Goal: Task Accomplishment & Management: Complete application form

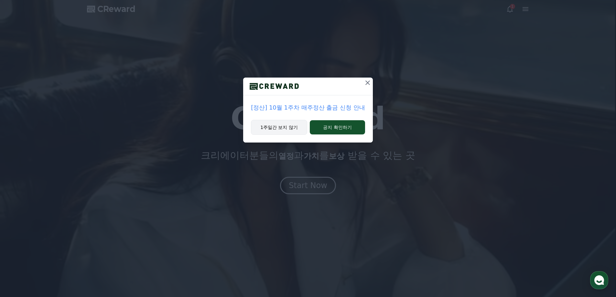
click at [289, 128] on button "1주일간 보지 않기" at bounding box center [279, 127] width 56 height 15
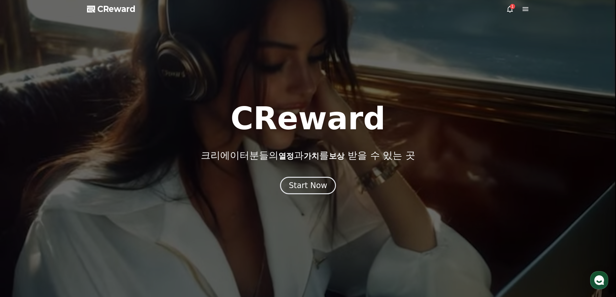
click at [510, 8] on icon at bounding box center [510, 9] width 8 height 8
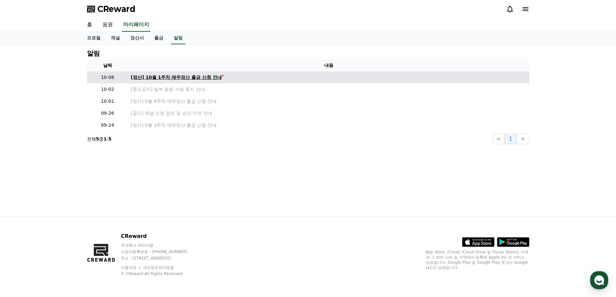
click at [200, 76] on div "[정산] 10월 1주차 매주정산 출금 신청 안내" at bounding box center [176, 77] width 91 height 7
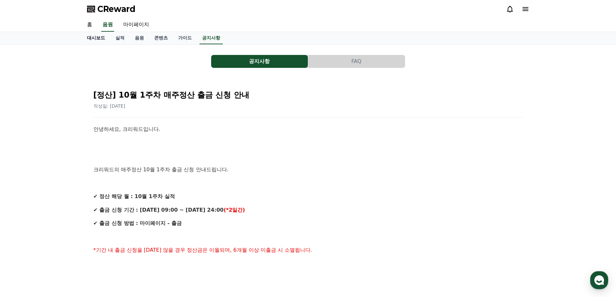
click at [104, 38] on link "대시보드" at bounding box center [96, 38] width 28 height 12
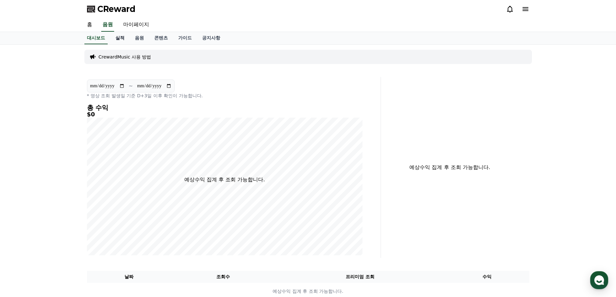
click at [123, 38] on link "실적" at bounding box center [119, 38] width 19 height 12
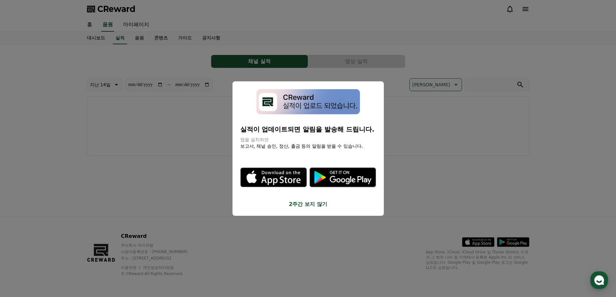
click at [134, 38] on button "close modal" at bounding box center [308, 148] width 616 height 297
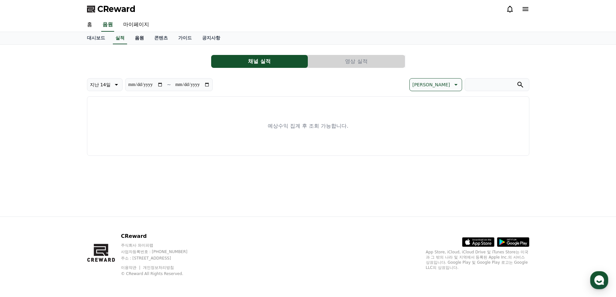
click at [137, 38] on link "음원" at bounding box center [139, 38] width 19 height 12
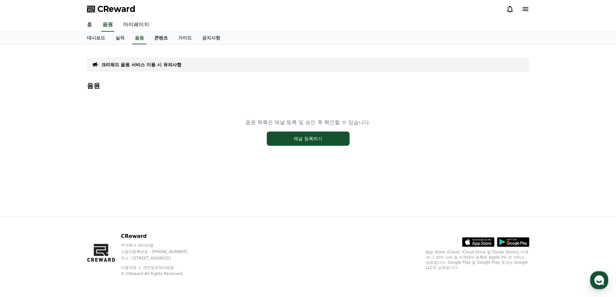
click at [163, 39] on link "콘텐츠" at bounding box center [161, 38] width 24 height 12
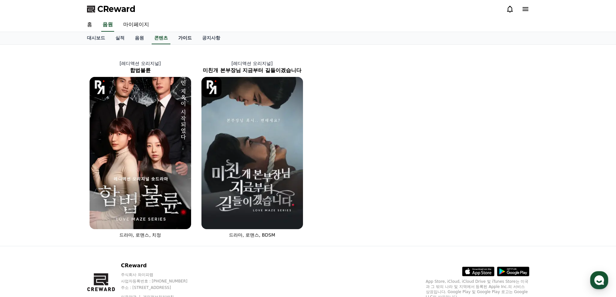
click at [182, 39] on link "가이드" at bounding box center [185, 38] width 24 height 12
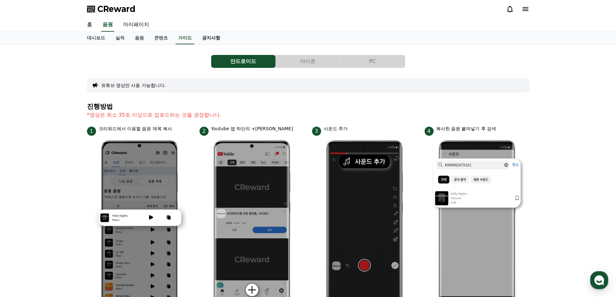
click at [218, 39] on link "공지사항" at bounding box center [211, 38] width 28 height 12
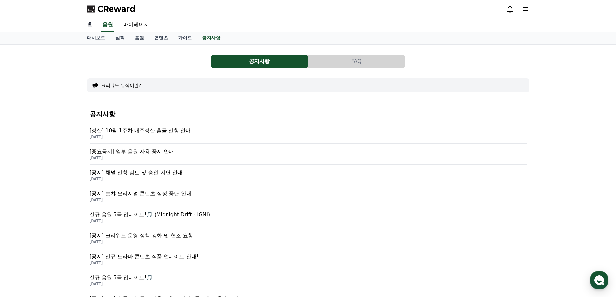
click at [86, 22] on link "홈" at bounding box center [90, 25] width 16 height 14
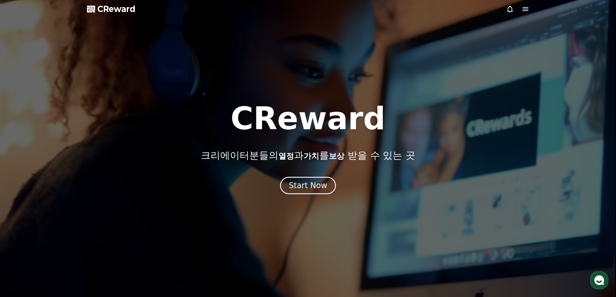
click at [523, 8] on icon at bounding box center [526, 9] width 8 height 8
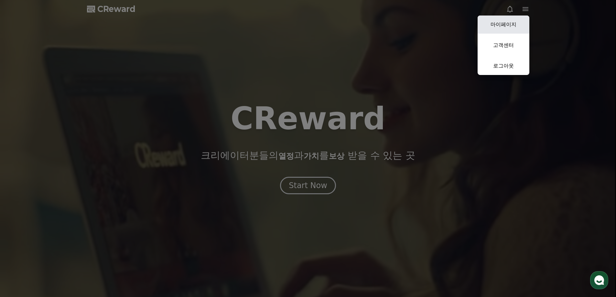
click at [507, 21] on link "마이페이지" at bounding box center [504, 25] width 52 height 18
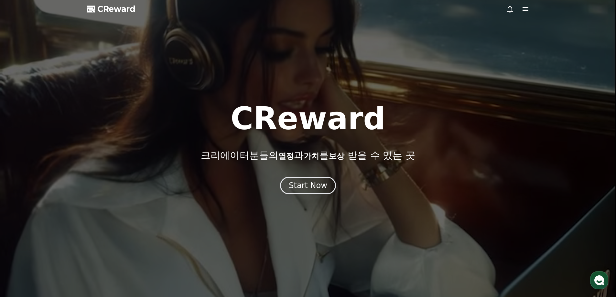
select select "**********"
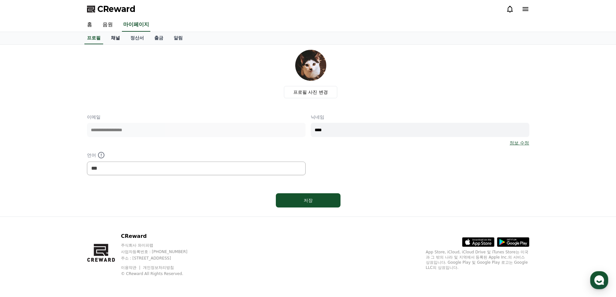
click at [119, 38] on link "채널" at bounding box center [115, 38] width 19 height 12
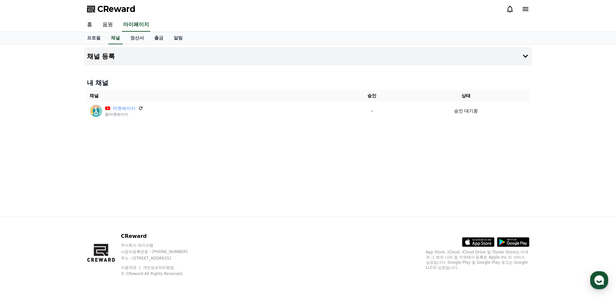
click at [209, 127] on div "채널 등록 내 채널 채널 승인 상태 마켓싸이키 @마켓싸이키 - 승인 대기중" at bounding box center [308, 131] width 453 height 172
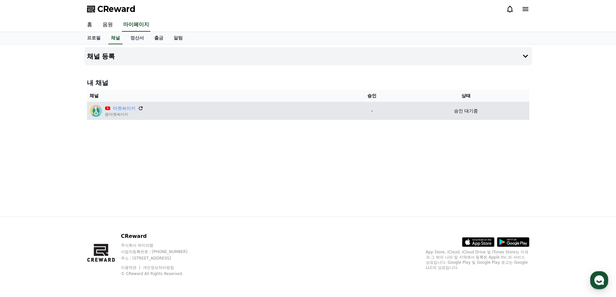
click at [142, 108] on icon at bounding box center [141, 108] width 6 height 6
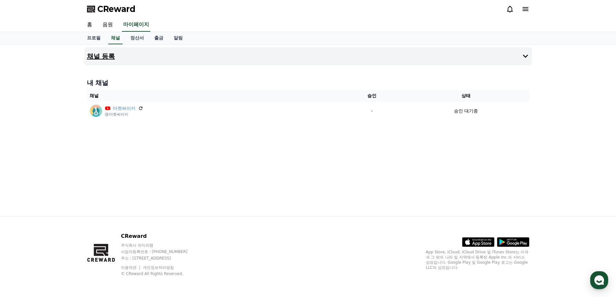
click at [105, 54] on h4 "채널 등록" at bounding box center [101, 56] width 28 height 7
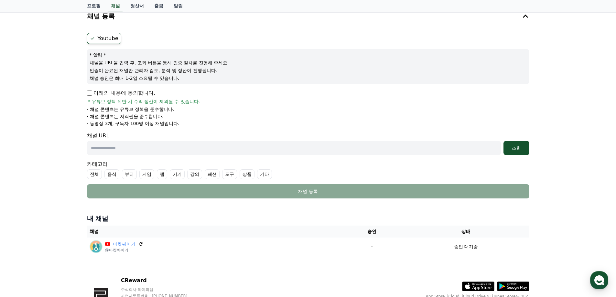
scroll to position [43, 0]
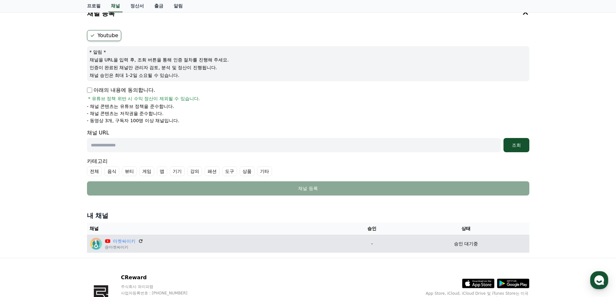
drag, startPoint x: 130, startPoint y: 247, endPoint x: 98, endPoint y: 248, distance: 32.1
click at [98, 248] on div "마켓싸이키 @마켓싸이키" at bounding box center [214, 243] width 249 height 13
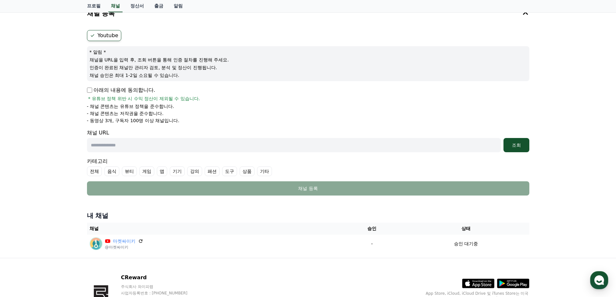
click at [159, 148] on input "text" at bounding box center [294, 145] width 414 height 14
paste input "**********"
click at [513, 145] on div "조회" at bounding box center [516, 145] width 21 height 6
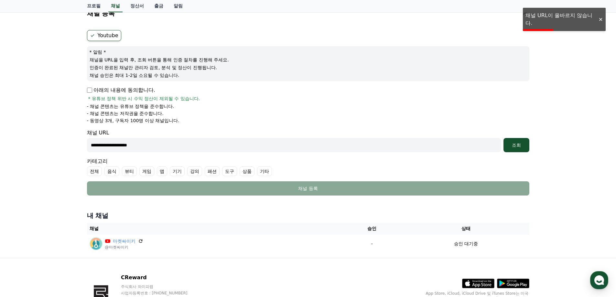
click at [91, 144] on input "**********" at bounding box center [294, 145] width 414 height 14
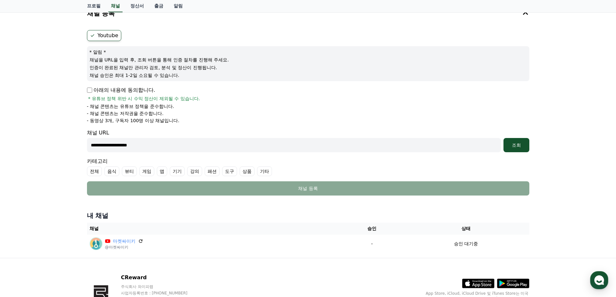
drag, startPoint x: 165, startPoint y: 144, endPoint x: 30, endPoint y: 146, distance: 134.9
click at [30, 146] on div "**********" at bounding box center [308, 130] width 616 height 257
paste input "**********"
type input "**********"
click at [511, 140] on button "조회" at bounding box center [517, 145] width 26 height 14
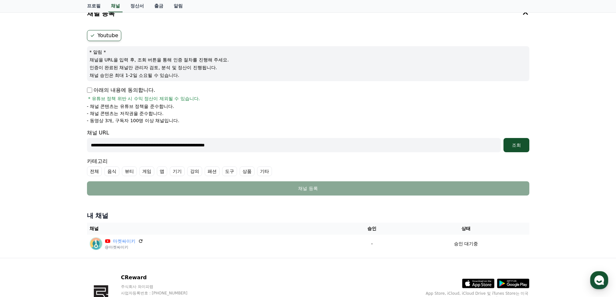
click at [582, 101] on div "**********" at bounding box center [308, 130] width 616 height 257
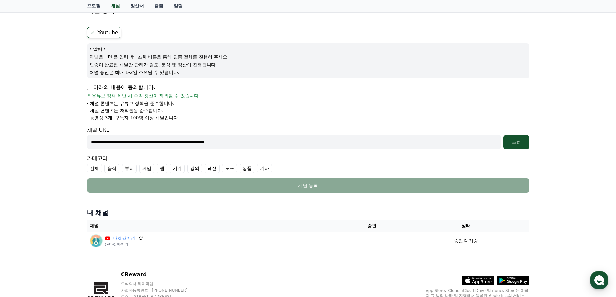
scroll to position [65, 0]
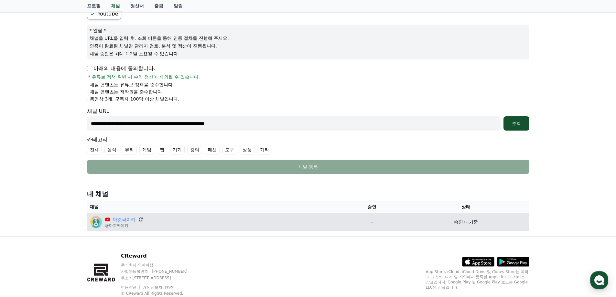
click at [139, 219] on icon at bounding box center [141, 220] width 4 height 4
click at [258, 224] on div "마켓싸이키 @마켓싸이키" at bounding box center [214, 222] width 249 height 13
click at [261, 225] on div "마켓싸이키 @마켓싸이키" at bounding box center [214, 222] width 249 height 13
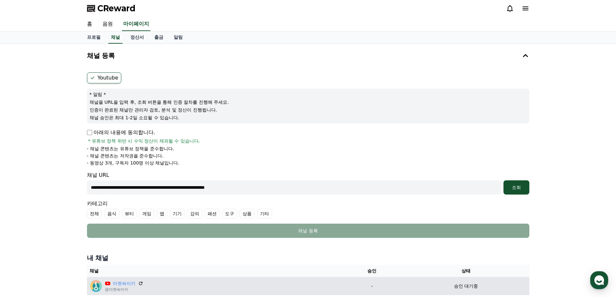
scroll to position [0, 0]
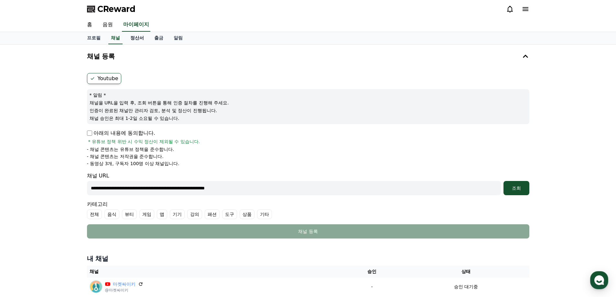
click at [141, 40] on link "정산서" at bounding box center [137, 38] width 24 height 12
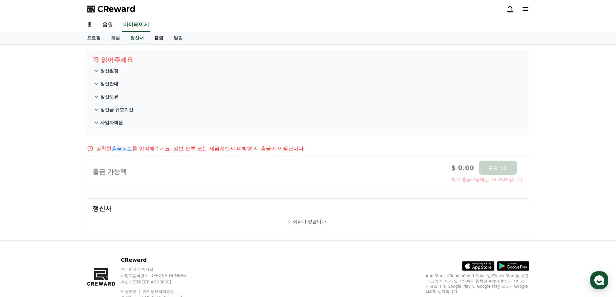
click at [156, 37] on link "출금" at bounding box center [158, 38] width 19 height 12
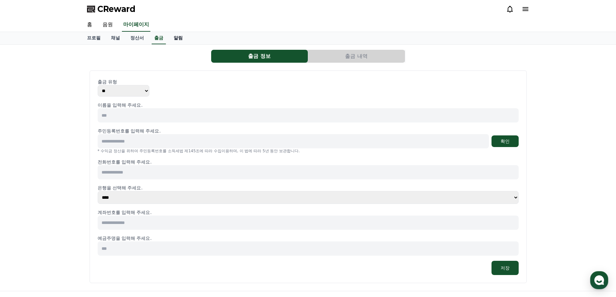
click at [176, 38] on link "알림" at bounding box center [178, 38] width 19 height 12
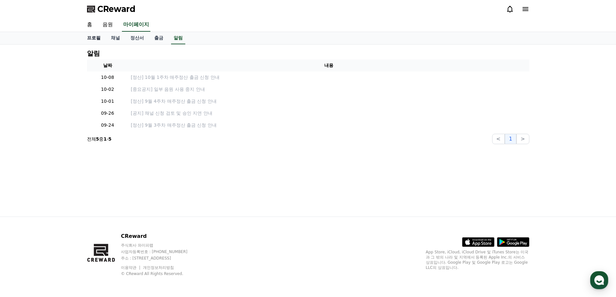
click at [99, 38] on link "프로필" at bounding box center [94, 38] width 24 height 12
select select "**********"
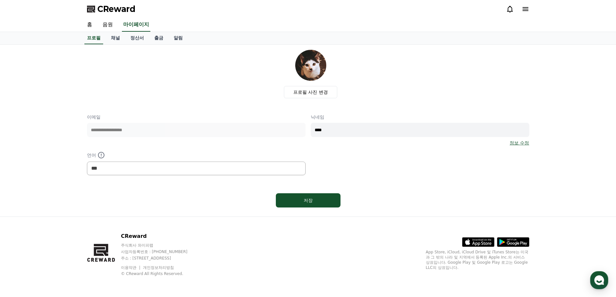
click at [518, 146] on div "**********" at bounding box center [308, 144] width 443 height 61
click at [519, 143] on link "정보 수정" at bounding box center [519, 143] width 19 height 6
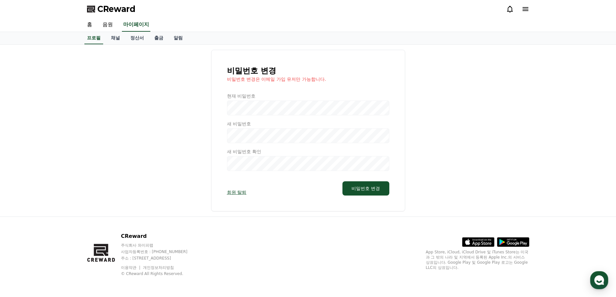
click at [122, 117] on div "비밀번호 변경 비밀번호 변경은 이메일 가입 유저만 가능합니다. 현재 비밀번호 새 비밀번호 새 비밀번호 확인 회원 탈퇴 비밀번호 변경" at bounding box center [308, 131] width 443 height 162
click at [93, 39] on link "프로필" at bounding box center [93, 38] width 19 height 12
select select "**********"
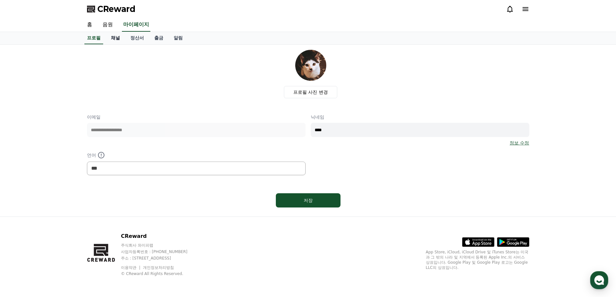
click at [116, 43] on link "채널" at bounding box center [115, 38] width 19 height 12
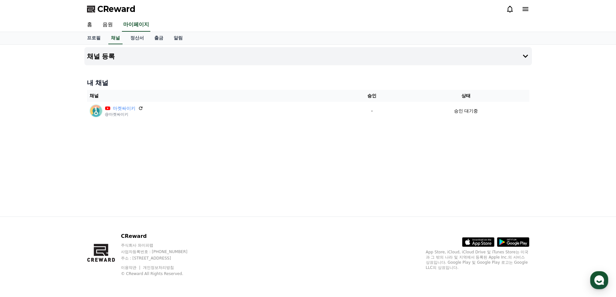
click at [289, 74] on div "채널 등록 내 채널 채널 승인 상태 마켓싸이키 @마켓싸이키 - 승인 대기중" at bounding box center [308, 131] width 453 height 172
click at [296, 65] on div "채널 등록 내 채널 채널 승인 상태 마켓싸이키 @마켓싸이키 - 승인 대기중" at bounding box center [308, 131] width 453 height 172
click at [298, 59] on button "채널 등록" at bounding box center [308, 56] width 448 height 18
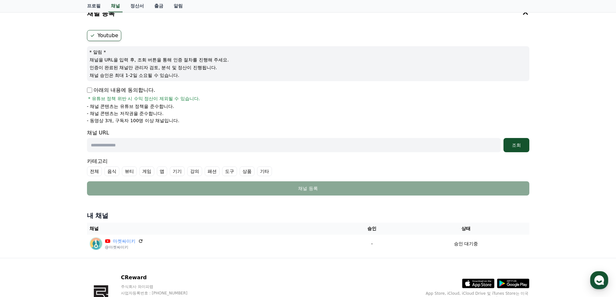
scroll to position [65, 0]
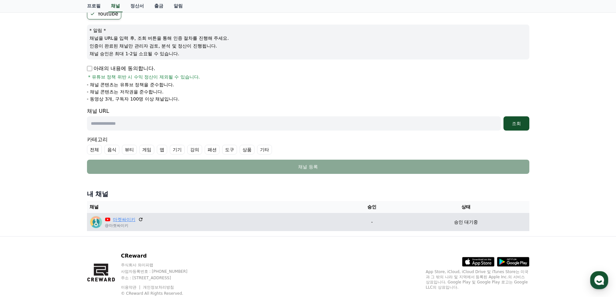
click at [130, 219] on link "마켓싸이키" at bounding box center [124, 219] width 23 height 7
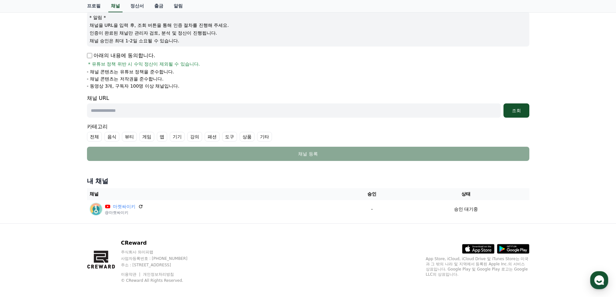
scroll to position [84, 0]
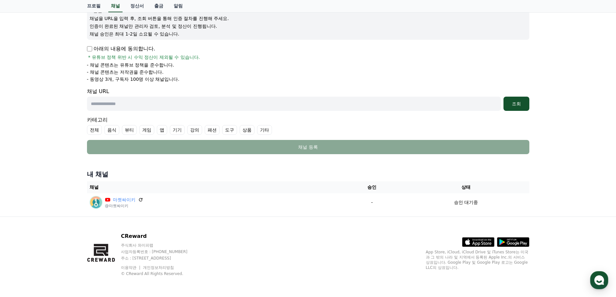
drag, startPoint x: 139, startPoint y: 199, endPoint x: 344, endPoint y: 21, distance: 270.7
click at [139, 199] on icon at bounding box center [140, 199] width 5 height 5
click at [96, 50] on p "아래의 내용에 동의합니다." at bounding box center [121, 49] width 68 height 8
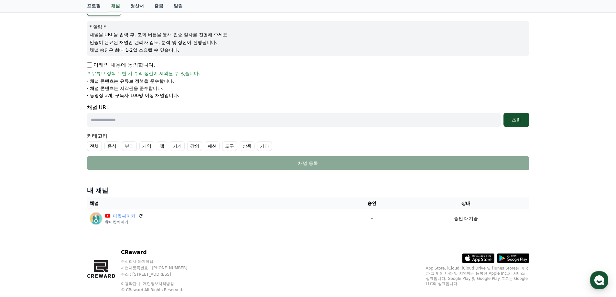
scroll to position [0, 0]
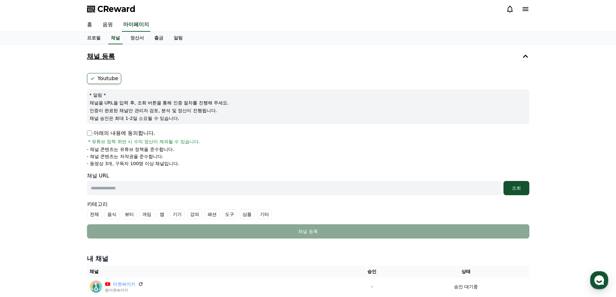
click at [235, 57] on button "채널 등록" at bounding box center [308, 56] width 448 height 18
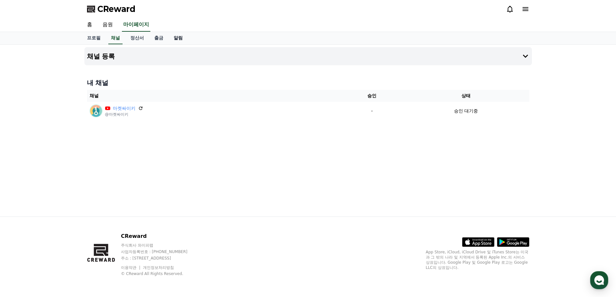
click at [177, 37] on link "알림" at bounding box center [178, 38] width 19 height 12
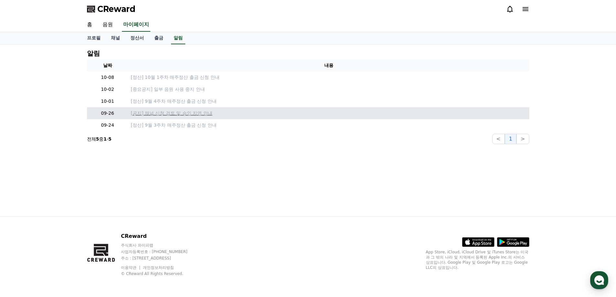
click at [177, 115] on p "[공지] 채널 신청 검토 및 승인 지연 안내" at bounding box center [329, 113] width 396 height 7
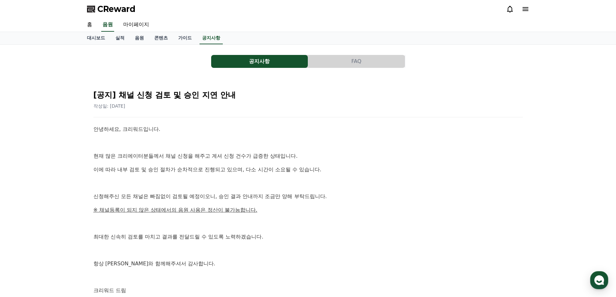
click at [354, 65] on button "FAQ" at bounding box center [356, 61] width 97 height 13
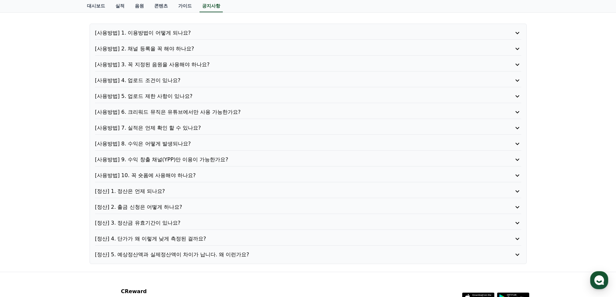
scroll to position [65, 0]
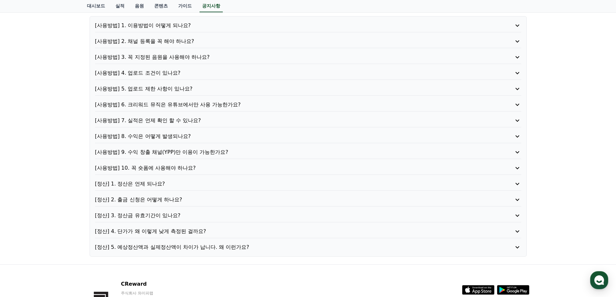
click at [162, 202] on p "[정산] 2. 출금 신청은 어떻게 하나요?" at bounding box center [291, 200] width 392 height 8
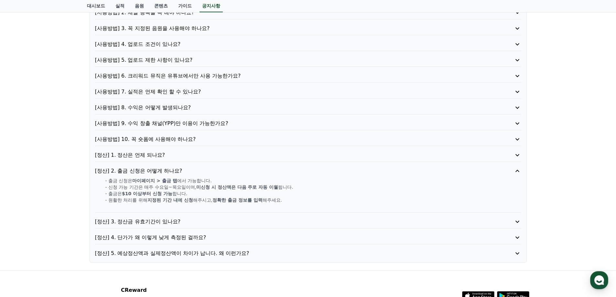
scroll to position [22, 0]
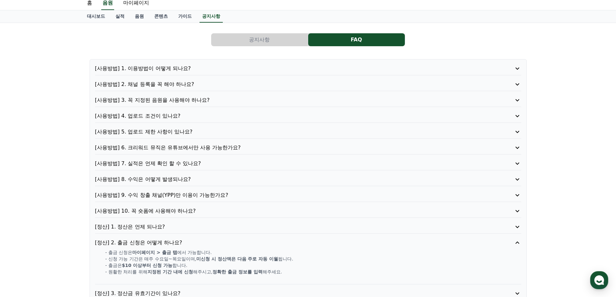
click at [155, 86] on p "[사용방법] 2. 채널 등록을 꼭 해야 하나요?" at bounding box center [291, 85] width 392 height 8
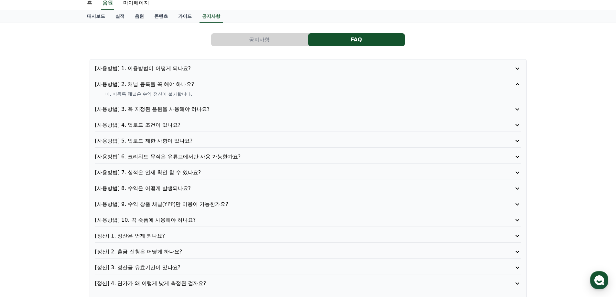
click at [152, 67] on p "[사용방법] 1. 이용방법이 어떻게 되나요?" at bounding box center [291, 69] width 392 height 8
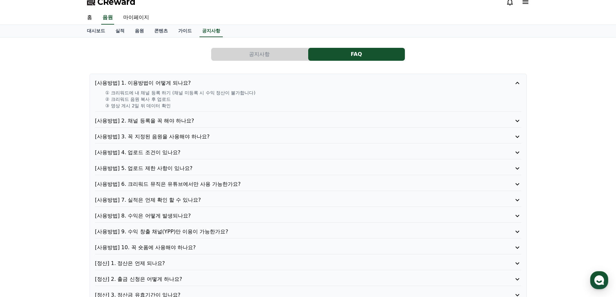
scroll to position [0, 0]
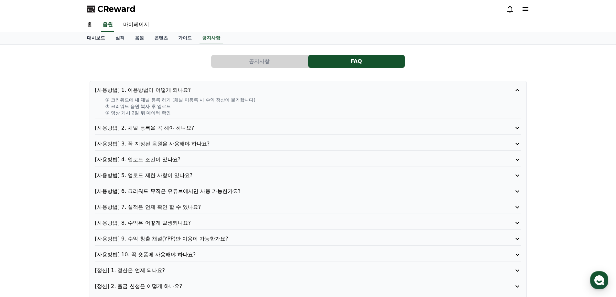
click at [92, 37] on link "대시보드" at bounding box center [96, 38] width 28 height 12
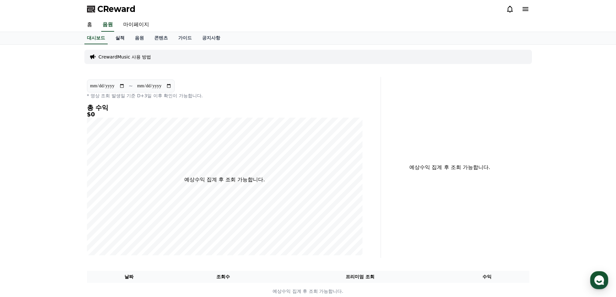
click at [128, 39] on link "실적" at bounding box center [119, 38] width 19 height 12
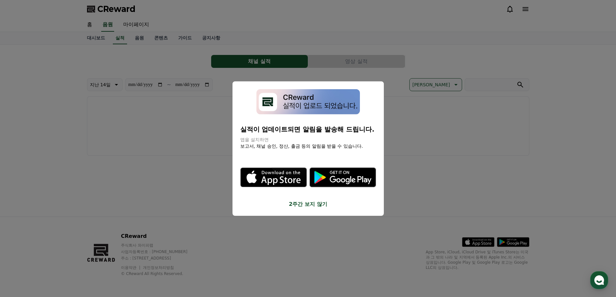
click at [301, 203] on button "2주간 보지 않기" at bounding box center [308, 205] width 136 height 8
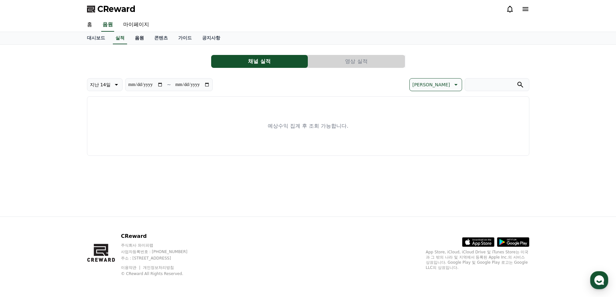
click at [141, 40] on link "음원" at bounding box center [139, 38] width 19 height 12
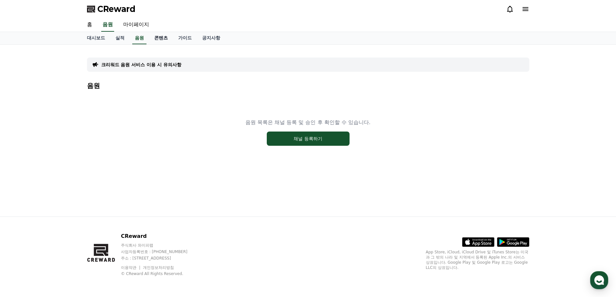
click at [161, 40] on link "콘텐츠" at bounding box center [161, 38] width 24 height 12
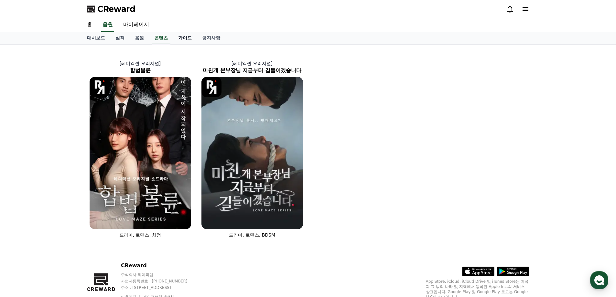
click at [184, 38] on link "가이드" at bounding box center [185, 38] width 24 height 12
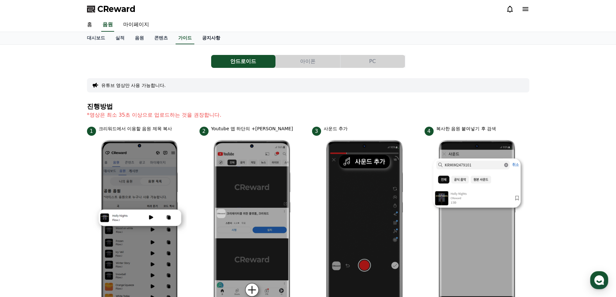
click at [209, 38] on link "공지사항" at bounding box center [211, 38] width 28 height 12
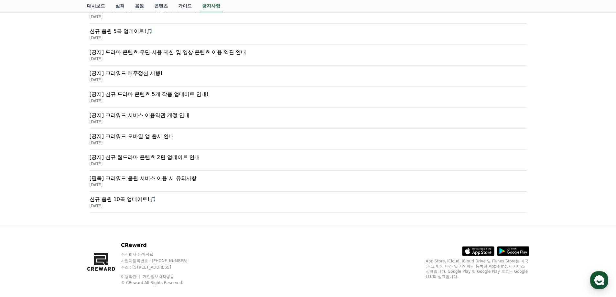
scroll to position [256, 0]
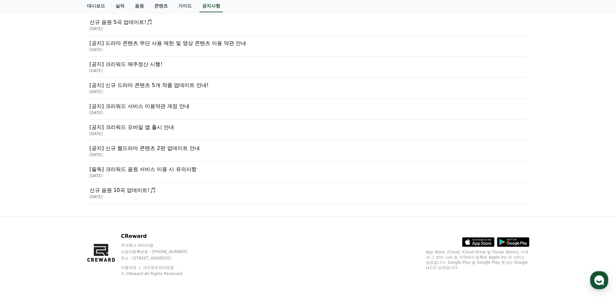
click at [139, 171] on p "[필독] 크리워드 음원 서비스 이용 시 유의사항" at bounding box center [308, 170] width 437 height 8
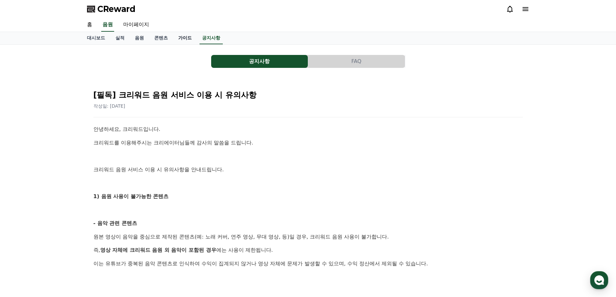
click at [187, 39] on link "가이드" at bounding box center [185, 38] width 24 height 12
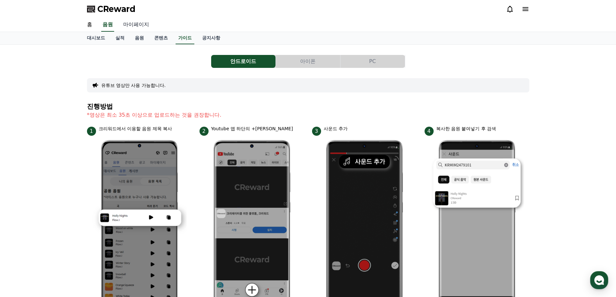
click at [146, 23] on link "마이페이지" at bounding box center [136, 25] width 36 height 14
select select "**********"
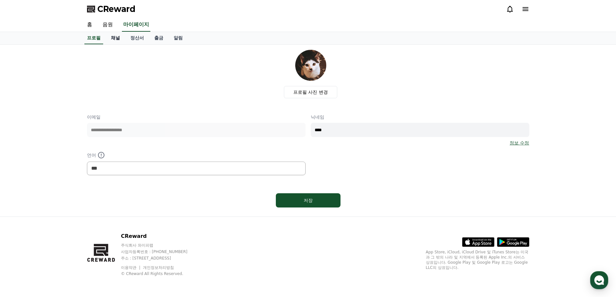
click at [117, 41] on link "채널" at bounding box center [115, 38] width 19 height 12
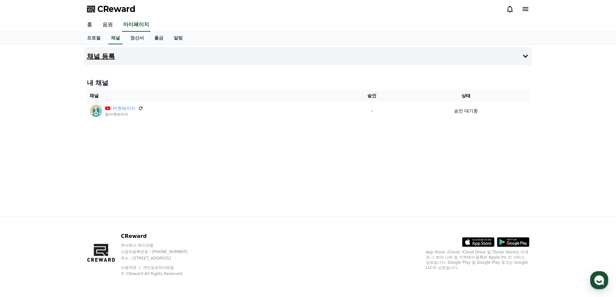
click at [418, 60] on button "채널 등록" at bounding box center [308, 56] width 448 height 18
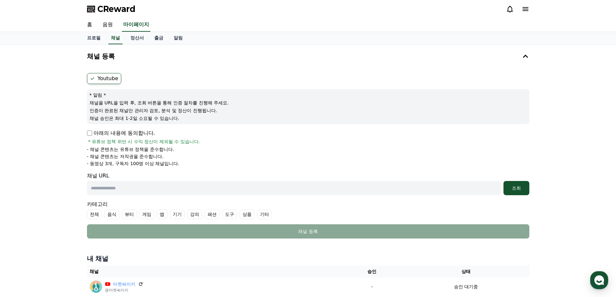
click at [131, 191] on input "text" at bounding box center [294, 188] width 414 height 14
paste input "**********"
type input "**********"
click at [263, 216] on label "기타" at bounding box center [264, 215] width 15 height 10
click at [513, 188] on div "조회" at bounding box center [516, 188] width 21 height 6
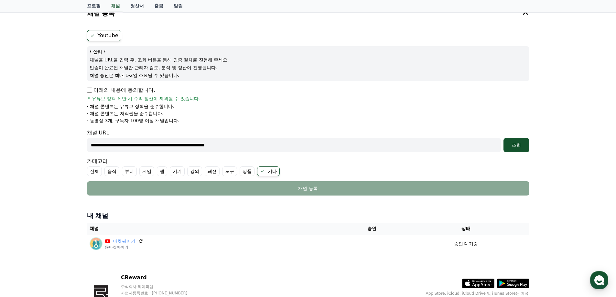
scroll to position [84, 0]
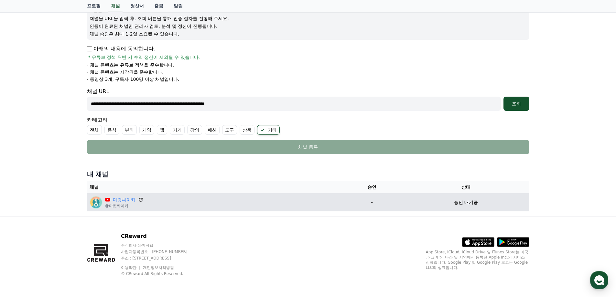
click at [138, 201] on icon at bounding box center [141, 200] width 6 height 6
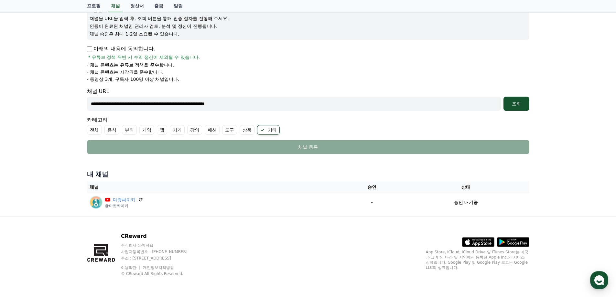
click at [498, 127] on ul "전체 음식 뷰티 게임 앱 기기 강의 패션 도구 상품 기타" at bounding box center [308, 130] width 443 height 10
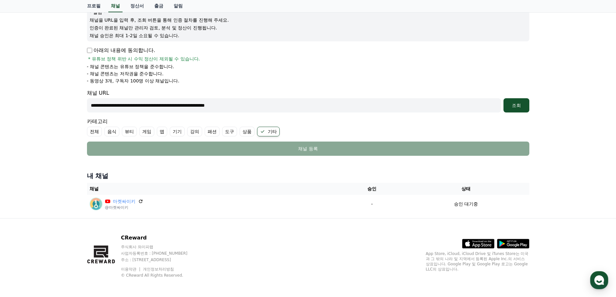
scroll to position [0, 0]
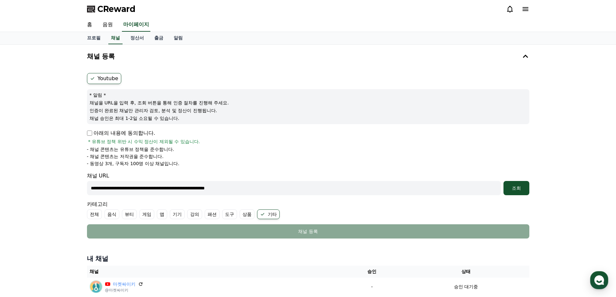
click at [102, 80] on label "Youtube" at bounding box center [104, 78] width 34 height 11
click at [416, 171] on form "**********" at bounding box center [308, 156] width 443 height 166
click at [182, 38] on link "알림" at bounding box center [178, 38] width 19 height 12
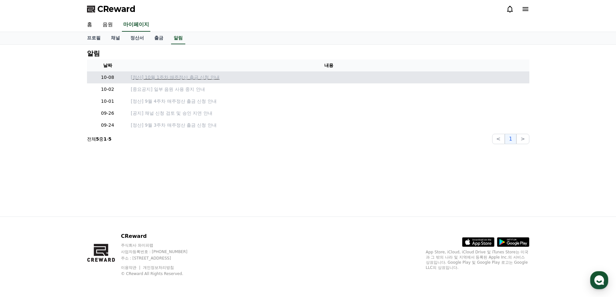
click at [188, 79] on p "[정산] 10월 1주차 매주정산 출금 신청 안내" at bounding box center [329, 77] width 396 height 7
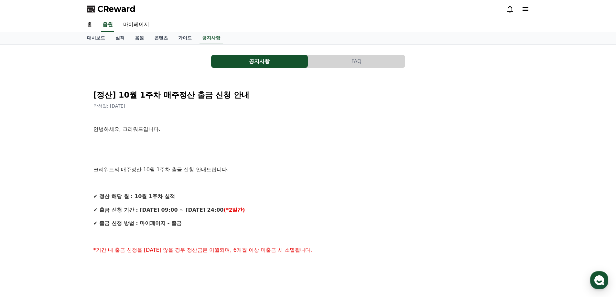
click at [127, 11] on span "CReward" at bounding box center [116, 9] width 38 height 10
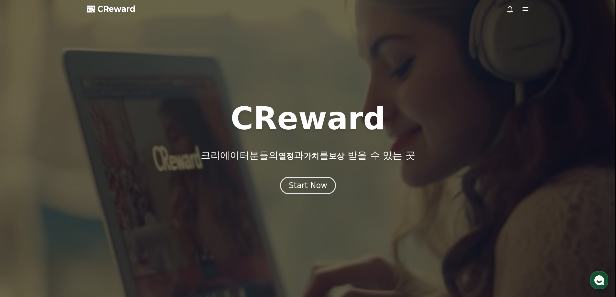
click at [509, 8] on icon at bounding box center [510, 9] width 8 height 8
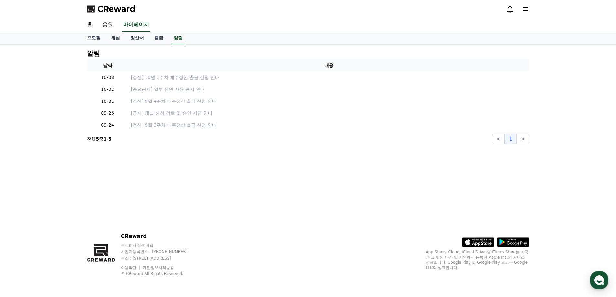
click at [529, 9] on icon at bounding box center [526, 9] width 8 height 8
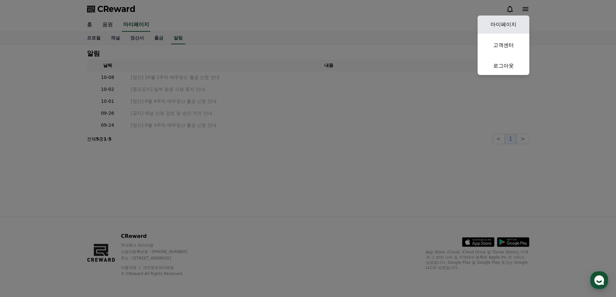
click at [517, 28] on link "마이페이지" at bounding box center [504, 25] width 52 height 18
select select "**********"
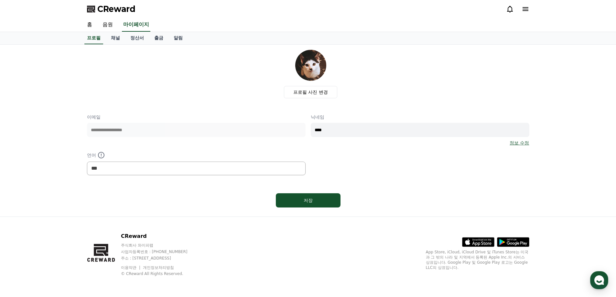
click at [413, 45] on div "**********" at bounding box center [308, 131] width 453 height 172
click at [112, 40] on link "채널" at bounding box center [115, 38] width 19 height 12
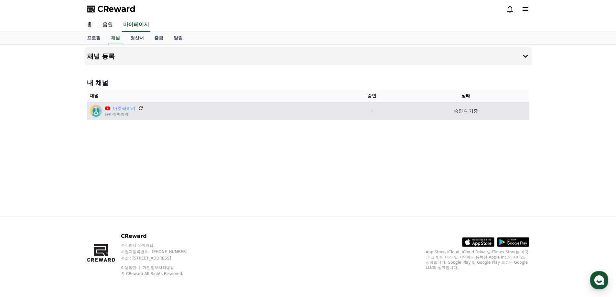
click at [138, 109] on icon at bounding box center [141, 108] width 6 height 6
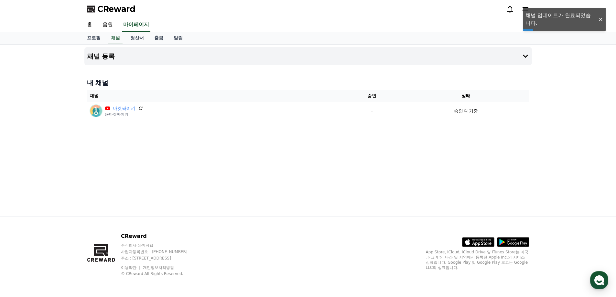
click at [578, 16] on div "CReward" at bounding box center [308, 9] width 616 height 18
click at [603, 20] on div "홈 음원 마이페이지" at bounding box center [308, 25] width 616 height 14
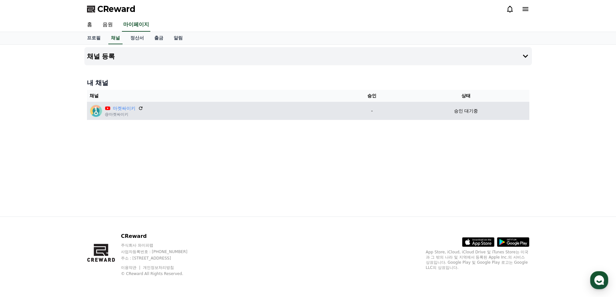
click at [467, 111] on p "승인 대기중" at bounding box center [466, 111] width 24 height 7
click at [490, 111] on div "승인 대기중" at bounding box center [465, 111] width 121 height 7
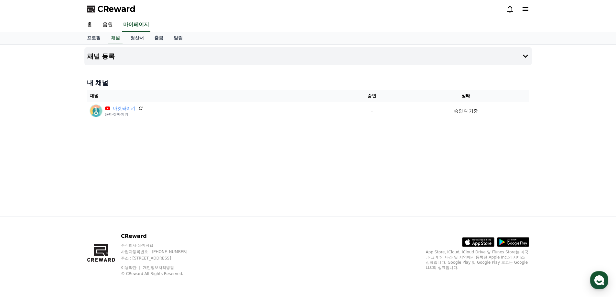
click at [556, 140] on div "채널 등록 내 채널 채널 승인 상태 마켓싸이키 @마켓싸이키 - 승인 대기중" at bounding box center [308, 131] width 616 height 172
click at [601, 282] on icon "button" at bounding box center [600, 281] width 12 height 12
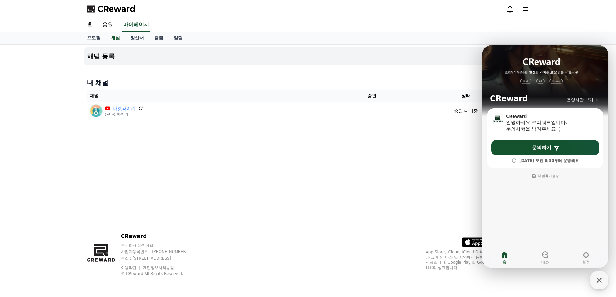
click at [406, 177] on div "채널 등록 내 채널 채널 승인 상태 마켓싸이키 @마켓싸이키 - 승인 대기중" at bounding box center [308, 131] width 453 height 172
click at [595, 279] on icon "button" at bounding box center [600, 281] width 12 height 12
